Goal: Task Accomplishment & Management: Manage account settings

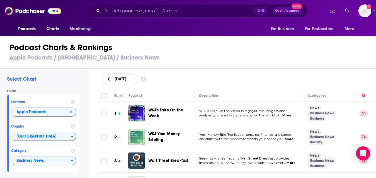
click at [164, 44] on h1 "Podcast Charts & Rankings" at bounding box center [190, 47] width 362 height 11
click at [25, 27] on span "Podcasts" at bounding box center [26, 29] width 17 height 8
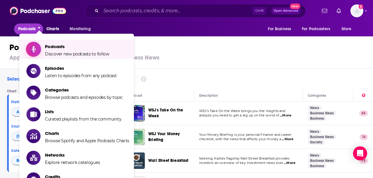
click at [54, 46] on span "Podcasts" at bounding box center [77, 47] width 64 height 6
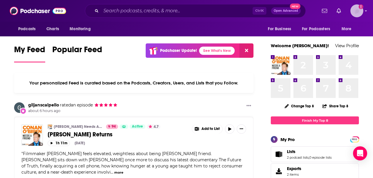
click at [361, 14] on img "Logged in as vjacobi" at bounding box center [356, 10] width 13 height 13
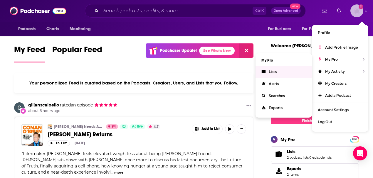
click at [268, 71] on link "Lists" at bounding box center [283, 72] width 56 height 12
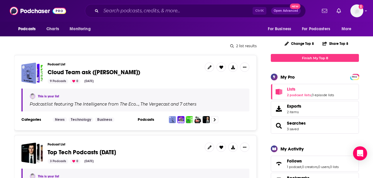
scroll to position [98, 0]
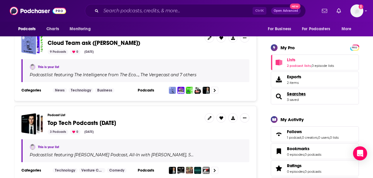
click at [293, 95] on span "Searches" at bounding box center [296, 93] width 19 height 5
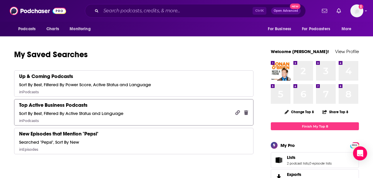
click at [60, 104] on div "Top Active Business Podcasts" at bounding box center [53, 105] width 68 height 6
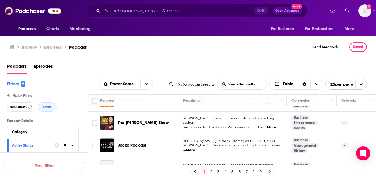
scroll to position [156, 0]
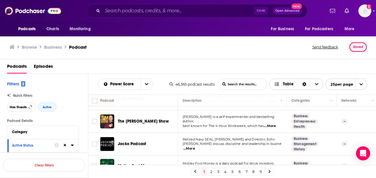
click at [281, 84] on span "Choose View" at bounding box center [278, 84] width 8 height 4
click at [283, 106] on div "Gallery" at bounding box center [296, 105] width 54 height 10
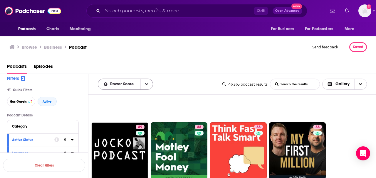
scroll to position [0, 0]
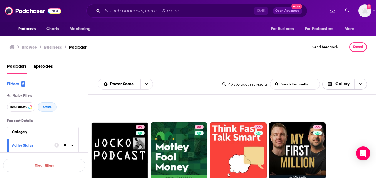
click at [341, 86] on span "Gallery" at bounding box center [338, 84] width 32 height 10
click at [337, 113] on span "Table" at bounding box center [348, 114] width 28 height 3
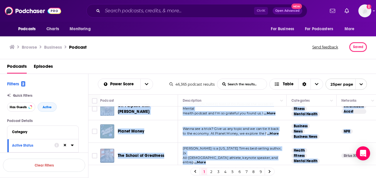
scroll to position [102, 0]
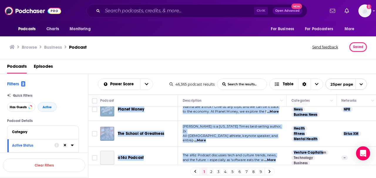
drag, startPoint x: 256, startPoint y: 162, endPoint x: 318, endPoint y: 161, distance: 61.6
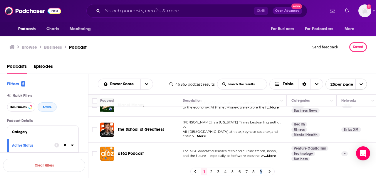
drag, startPoint x: 255, startPoint y: 165, endPoint x: 290, endPoint y: 165, distance: 34.9
click at [302, 165] on div "1 2 3 4 5 6 7 8 9" at bounding box center [232, 171] width 288 height 13
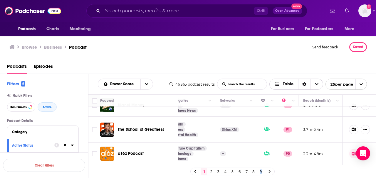
click at [317, 85] on icon "Choose View" at bounding box center [317, 84] width 4 height 4
click at [303, 84] on icon "Sort Direction" at bounding box center [304, 84] width 4 height 4
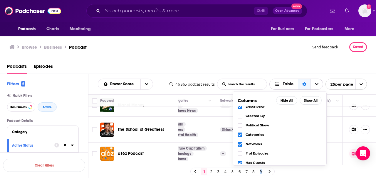
scroll to position [0, 0]
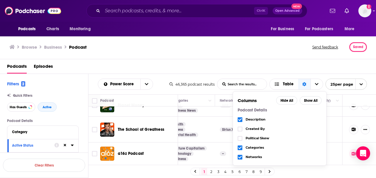
click at [177, 58] on div "Browse Business Podcast Send feedback Saved" at bounding box center [188, 47] width 376 height 24
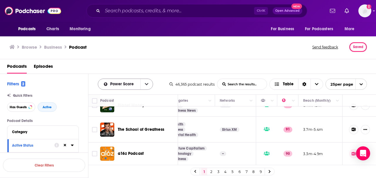
click at [145, 83] on icon "open menu" at bounding box center [147, 84] width 4 height 2
click at [172, 65] on div "Podcasts Episodes" at bounding box center [189, 68] width 364 height 12
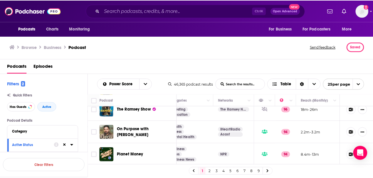
scroll to position [0, 124]
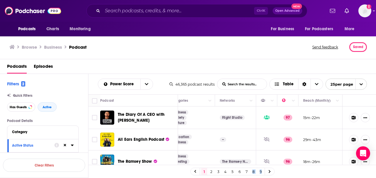
drag, startPoint x: 274, startPoint y: 165, endPoint x: 246, endPoint y: 167, distance: 28.2
click at [246, 167] on div "1 2 3 4 5 6 7 8 9" at bounding box center [232, 171] width 288 height 13
click at [316, 84] on icon "Choose View" at bounding box center [317, 84] width 4 height 2
click at [297, 63] on div "Podcasts Episodes" at bounding box center [189, 68] width 364 height 12
click at [361, 85] on icon "open menu" at bounding box center [361, 84] width 4 height 4
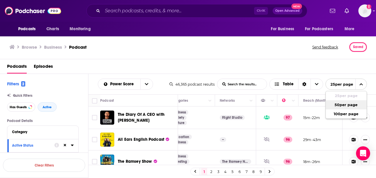
click at [346, 106] on button "50 per page" at bounding box center [345, 104] width 41 height 9
click at [94, 100] on input "Toggle select all" at bounding box center [94, 100] width 5 height 5
checkbox input "true"
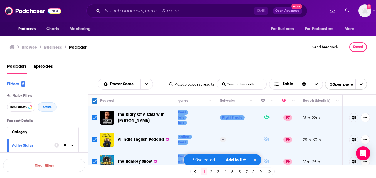
click at [234, 159] on button "Add to List" at bounding box center [235, 160] width 29 height 5
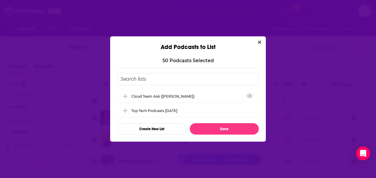
click at [160, 76] on input "Add Podcast To List" at bounding box center [187, 79] width 141 height 12
click at [158, 131] on button "Create New List" at bounding box center [151, 128] width 69 height 11
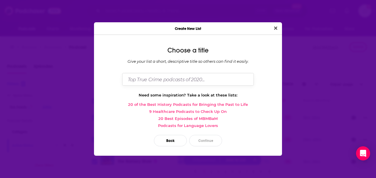
click at [175, 77] on input "Dialog" at bounding box center [187, 79] width 131 height 13
type input "B"
type input "BDM Research ([PERSON_NAME])"
click at [205, 136] on button "Continue" at bounding box center [205, 140] width 33 height 11
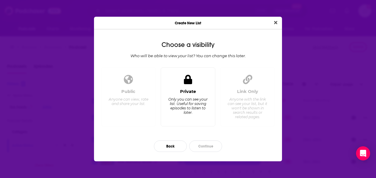
click at [188, 106] on div "Only you can see your list. Useful for saving episodes to listen to later." at bounding box center [188, 106] width 40 height 18
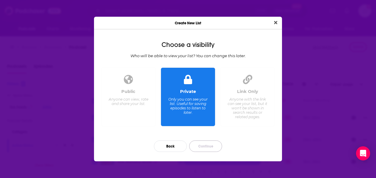
click at [204, 145] on button "Continue" at bounding box center [205, 146] width 33 height 11
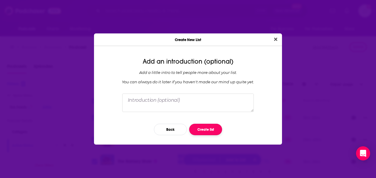
click at [203, 130] on button "Create list" at bounding box center [205, 129] width 33 height 11
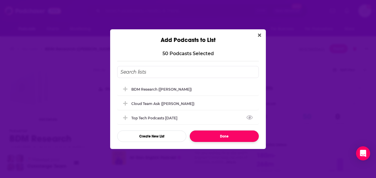
click at [222, 135] on button "Done" at bounding box center [224, 136] width 69 height 11
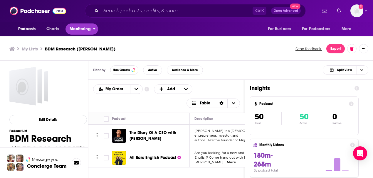
click at [84, 28] on span "Monitoring" at bounding box center [80, 29] width 21 height 8
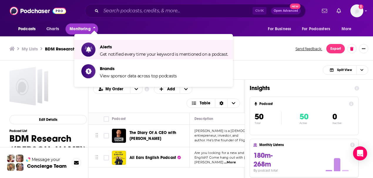
scroll to position [2, 0]
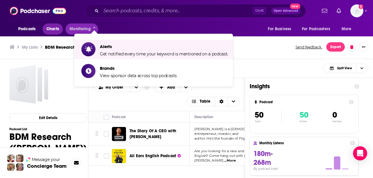
click at [53, 29] on span "Charts" at bounding box center [52, 29] width 13 height 8
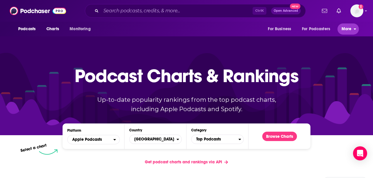
click at [349, 31] on span "More" at bounding box center [346, 29] width 10 height 8
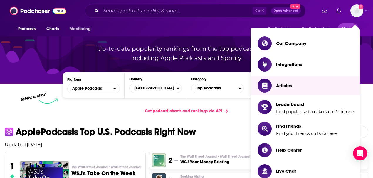
scroll to position [59, 0]
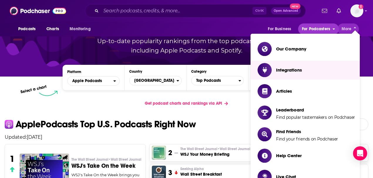
click at [333, 28] on icon "open menu" at bounding box center [333, 28] width 3 height 4
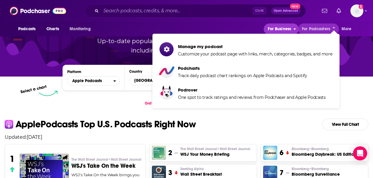
click at [293, 29] on icon "open menu" at bounding box center [294, 28] width 3 height 4
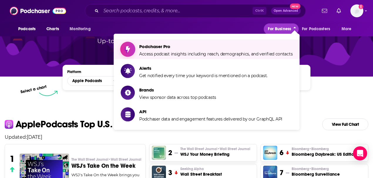
click at [171, 50] on span "Podchaser Pro Access podcast insights including reach, demographics, and verifi…" at bounding box center [215, 49] width 153 height 15
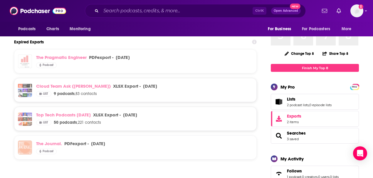
scroll to position [59, 0]
click at [309, 103] on span "," at bounding box center [308, 105] width 1 height 4
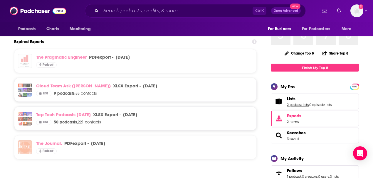
click at [293, 105] on link "2 podcast lists" at bounding box center [298, 105] width 22 height 4
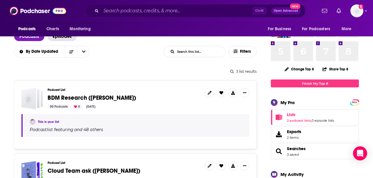
scroll to position [59, 0]
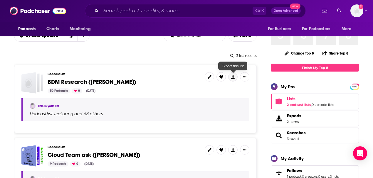
click at [232, 77] on icon at bounding box center [233, 77] width 4 height 4
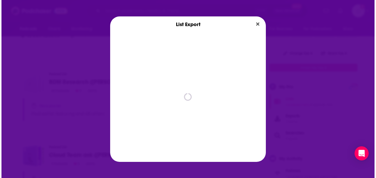
scroll to position [0, 0]
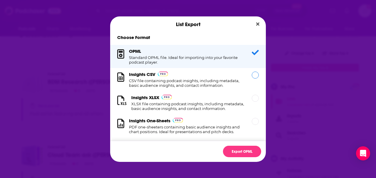
click at [251, 76] on div "Dialog" at bounding box center [254, 75] width 7 height 7
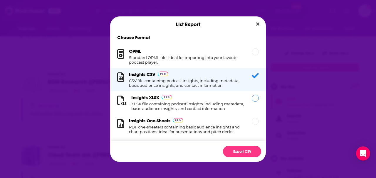
click at [253, 96] on div "Dialog" at bounding box center [254, 98] width 7 height 7
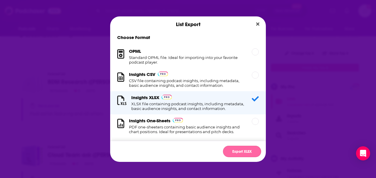
click at [237, 150] on button "Export XLSX" at bounding box center [242, 151] width 38 height 11
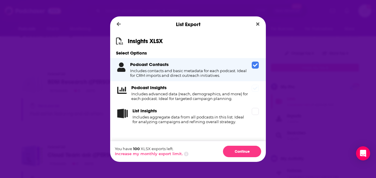
click at [256, 89] on icon "Dialog" at bounding box center [255, 88] width 5 height 5
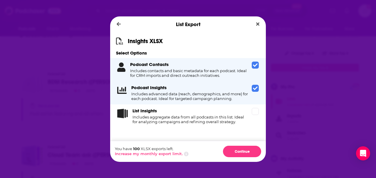
click at [252, 65] on span "Dialog" at bounding box center [254, 65] width 7 height 7
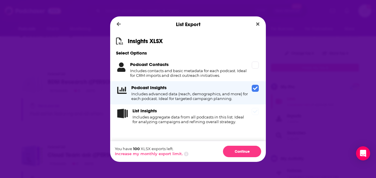
click at [256, 111] on icon "Dialog" at bounding box center [255, 112] width 5 height 4
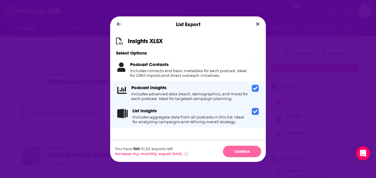
click at [242, 152] on button "Continue" at bounding box center [242, 151] width 38 height 11
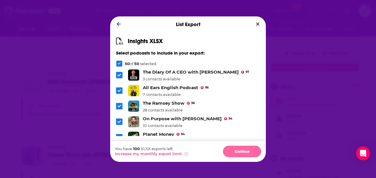
click at [238, 148] on button "Continue" at bounding box center [242, 151] width 38 height 11
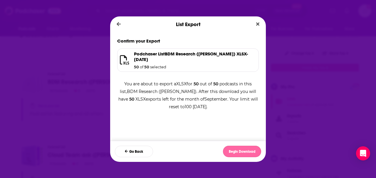
click at [239, 152] on button "Begin Download" at bounding box center [242, 151] width 38 height 11
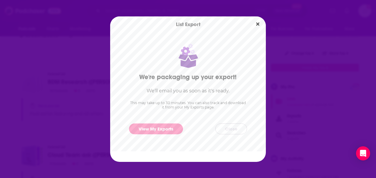
click at [232, 129] on button "Close" at bounding box center [231, 129] width 32 height 11
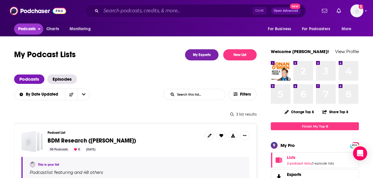
click at [40, 28] on icon "open menu" at bounding box center [39, 28] width 2 height 1
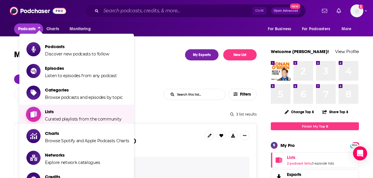
click at [67, 114] on span "Lists" at bounding box center [83, 112] width 76 height 6
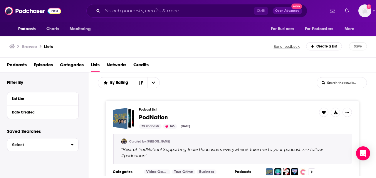
click at [17, 65] on span "Podcasts" at bounding box center [17, 66] width 20 height 12
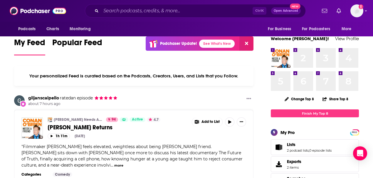
scroll to position [39, 0]
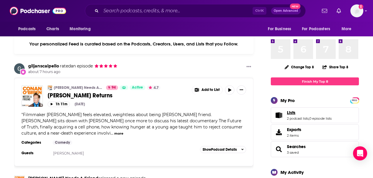
click at [295, 111] on span "Lists" at bounding box center [291, 112] width 9 height 5
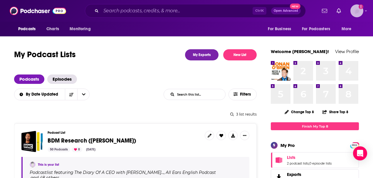
click at [367, 11] on icon "Show profile menu" at bounding box center [365, 11] width 2 height 4
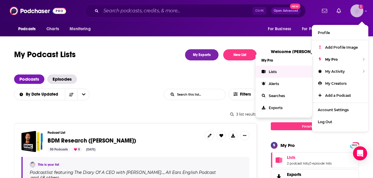
click at [266, 70] on link "Lists" at bounding box center [283, 72] width 56 height 12
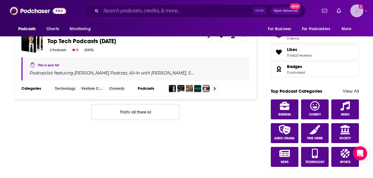
scroll to position [274, 0]
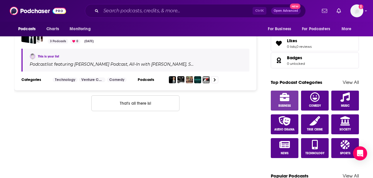
click at [287, 94] on icon at bounding box center [284, 97] width 9 height 8
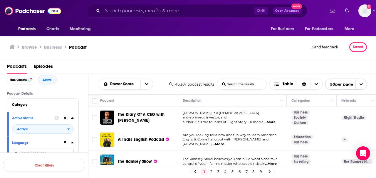
scroll to position [39, 0]
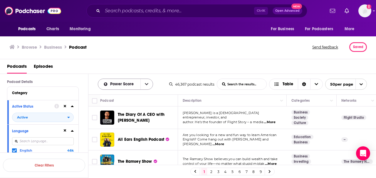
click at [146, 83] on icon "open menu" at bounding box center [147, 84] width 4 height 4
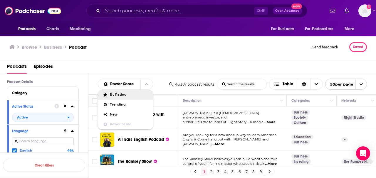
click at [134, 55] on div "Browse Business Podcast Send feedback Saved" at bounding box center [188, 47] width 376 height 24
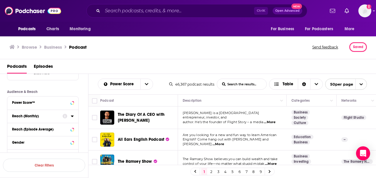
scroll to position [176, 0]
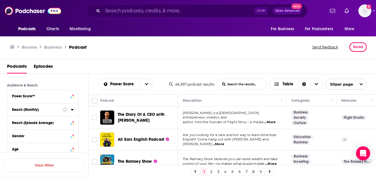
click at [71, 109] on icon at bounding box center [72, 109] width 3 height 1
click at [72, 109] on icon at bounding box center [72, 109] width 3 height 1
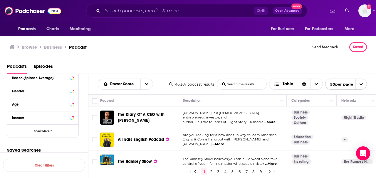
scroll to position [223, 0]
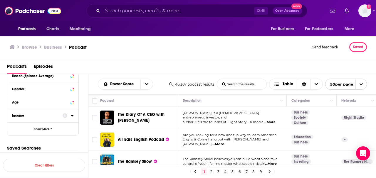
click at [72, 115] on icon at bounding box center [72, 115] width 3 height 1
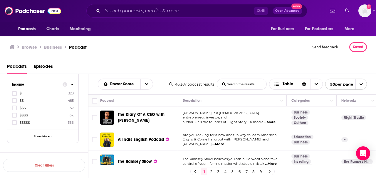
scroll to position [261, 0]
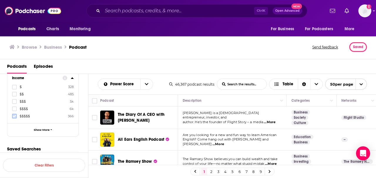
click at [13, 116] on icon at bounding box center [15, 116] width 4 height 3
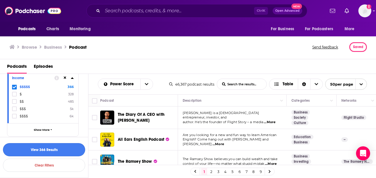
click at [42, 149] on button "View 366 Results" at bounding box center [44, 149] width 82 height 13
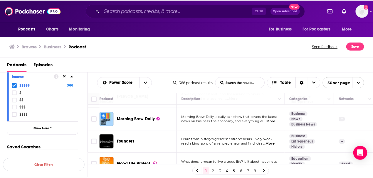
scroll to position [156, 0]
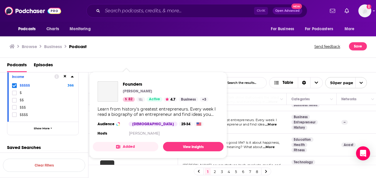
click at [124, 115] on div "Learn from history's greatest entrepreneurs. Every week I read a biography of a…" at bounding box center [157, 111] width 121 height 11
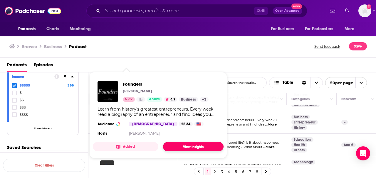
click at [198, 146] on link "View Insights" at bounding box center [193, 146] width 60 height 9
